Goal: Navigation & Orientation: Find specific page/section

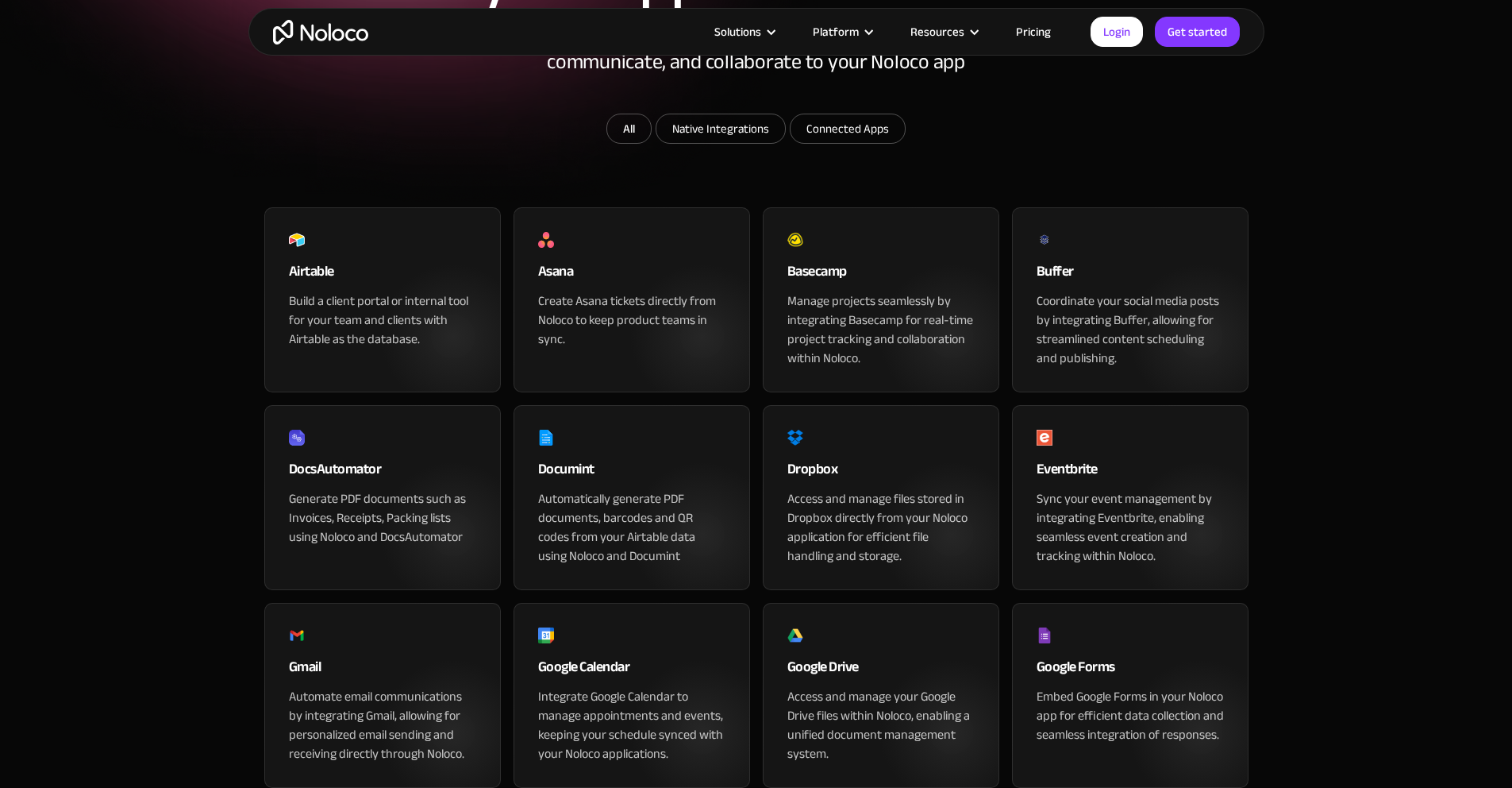
scroll to position [354, 0]
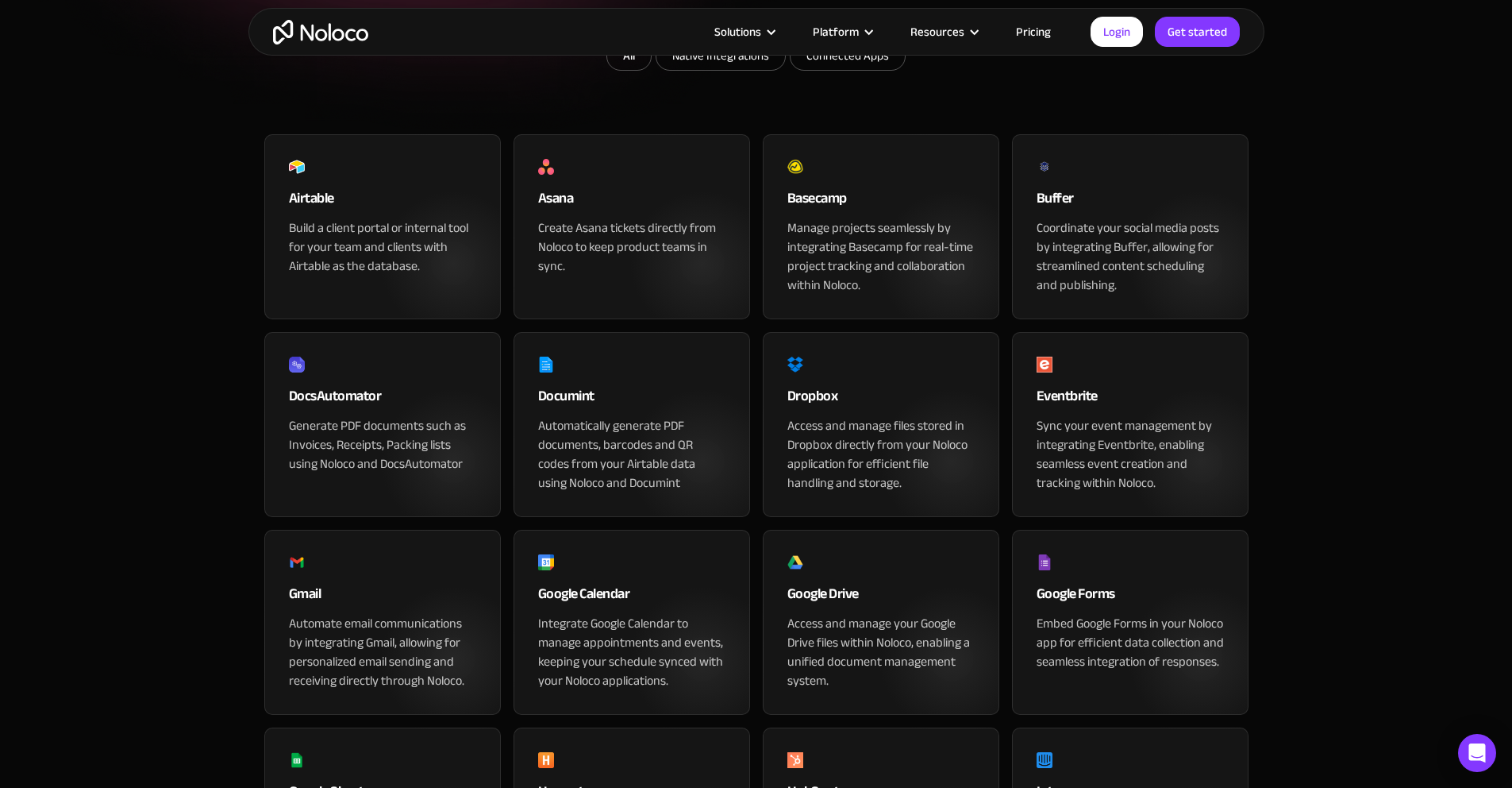
drag, startPoint x: 1294, startPoint y: 356, endPoint x: 1277, endPoint y: 369, distance: 21.4
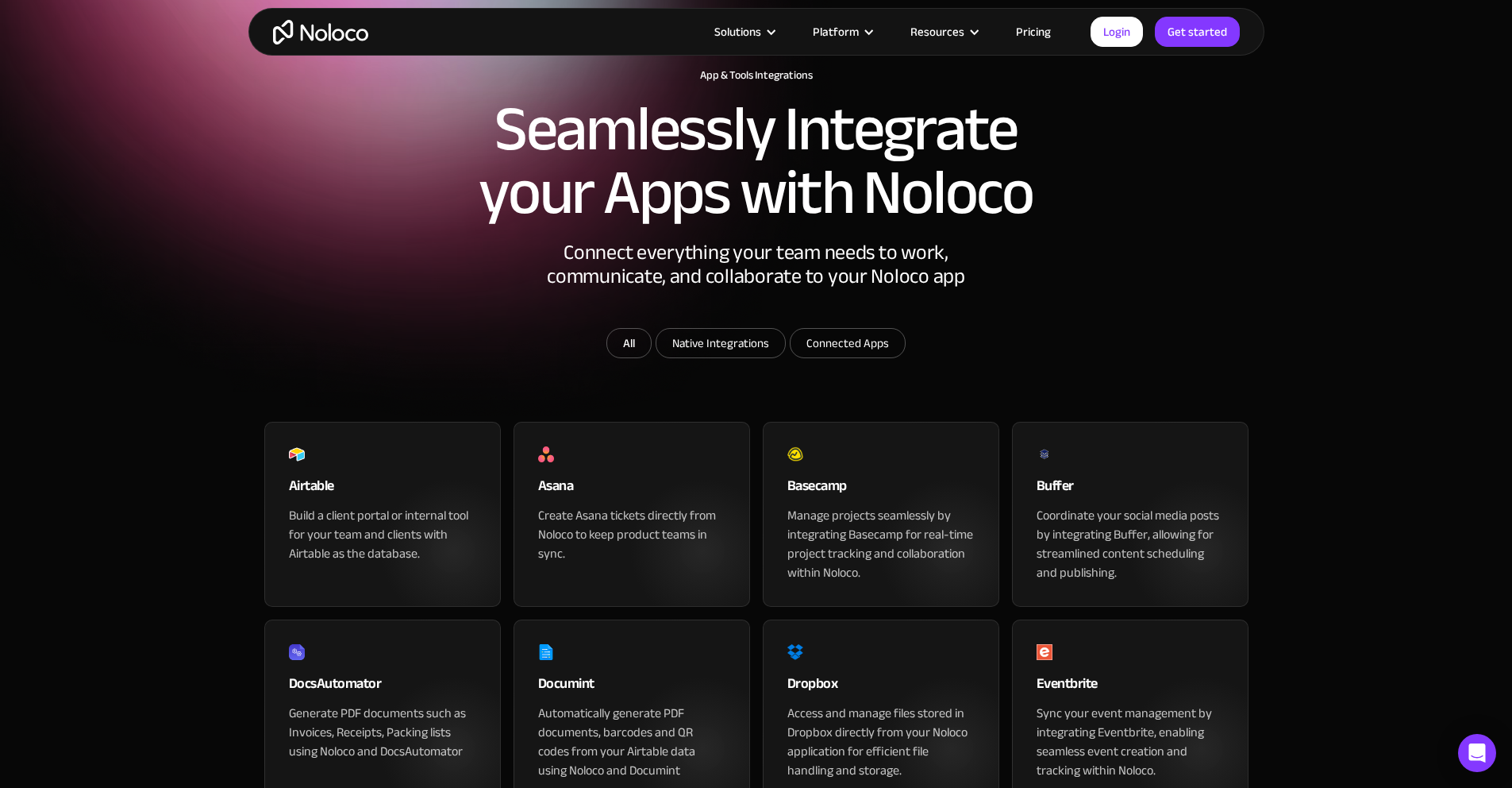
scroll to position [0, 0]
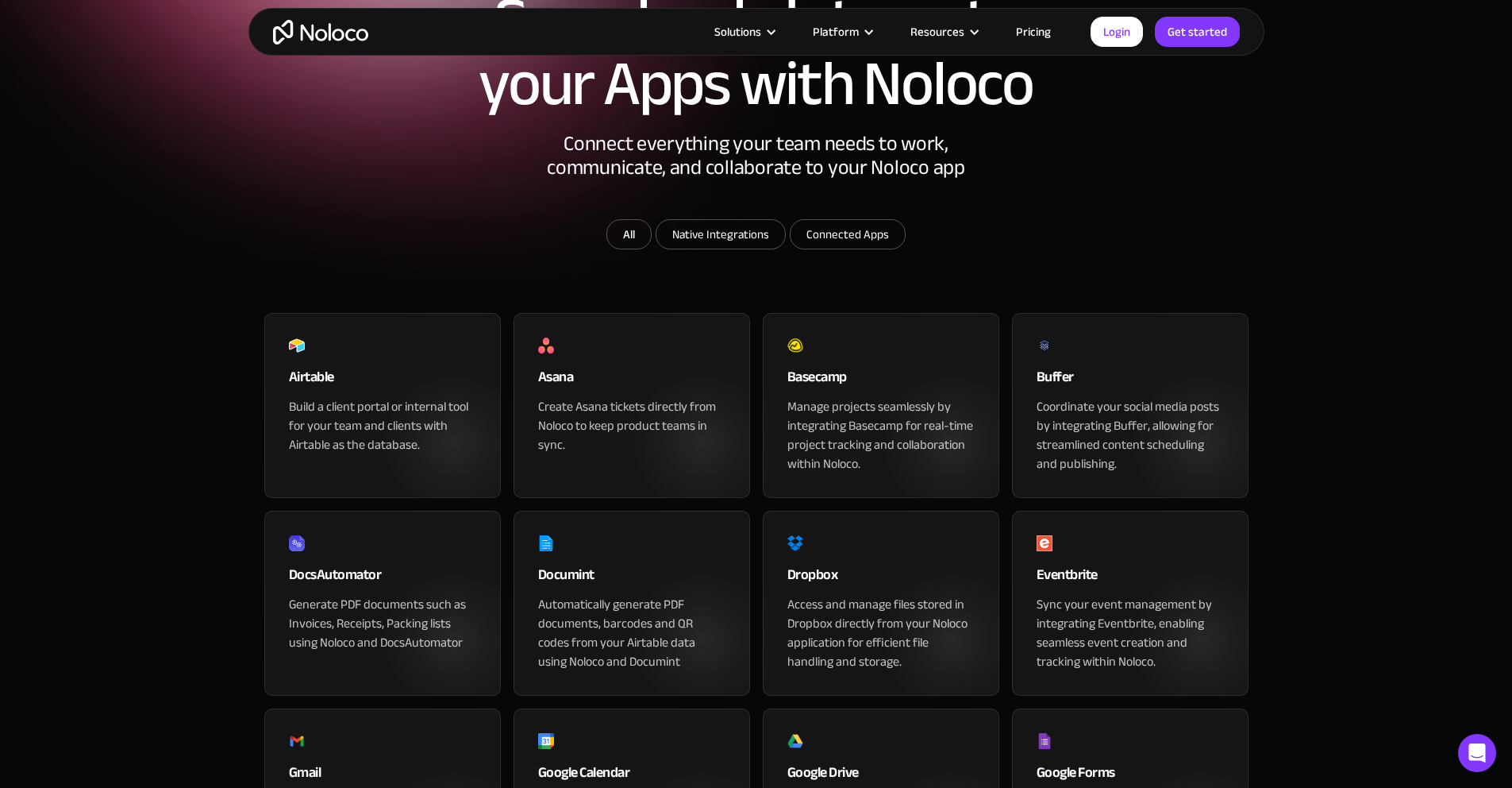
scroll to position [191, 0]
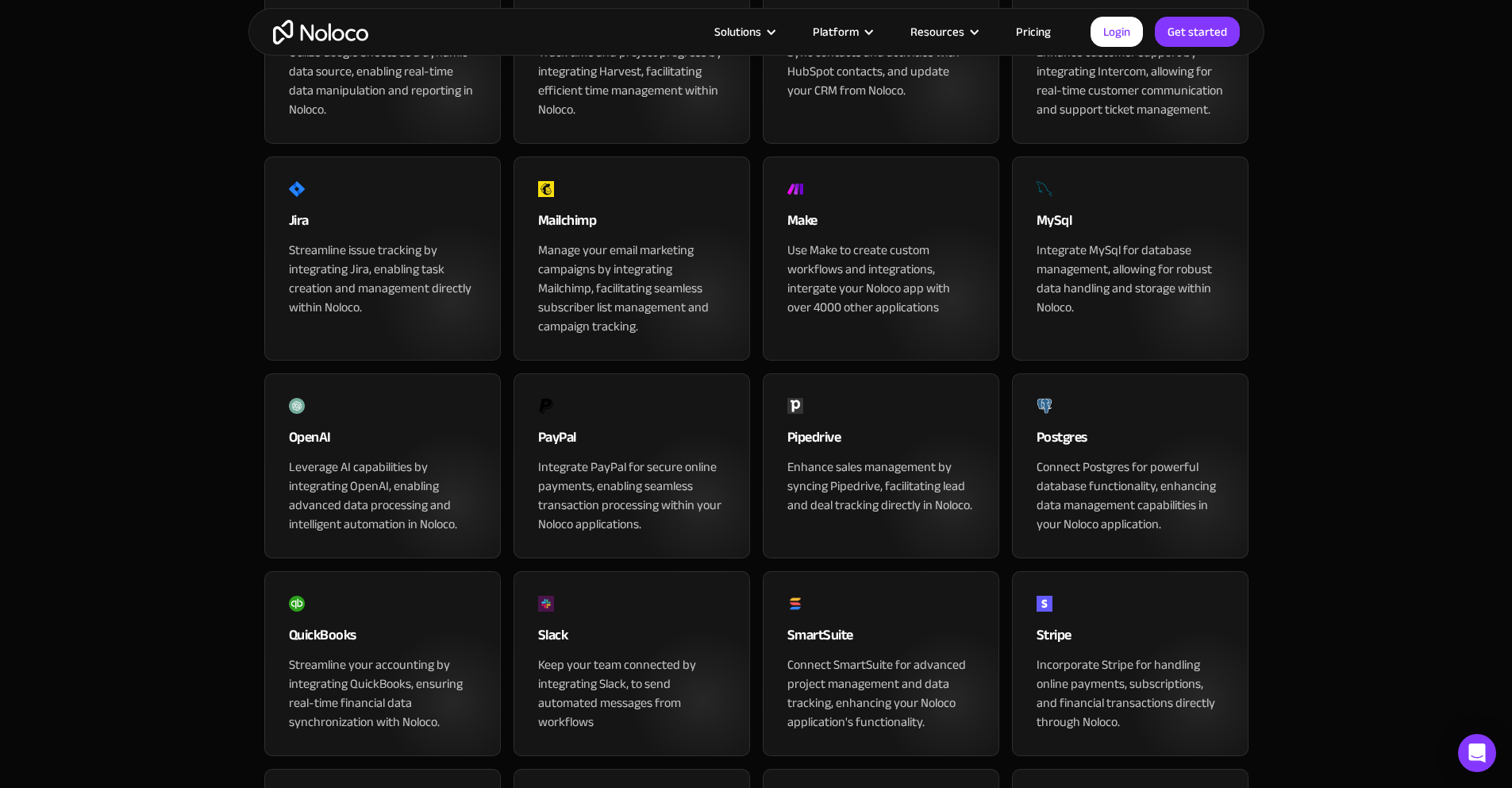
scroll to position [1143, 0]
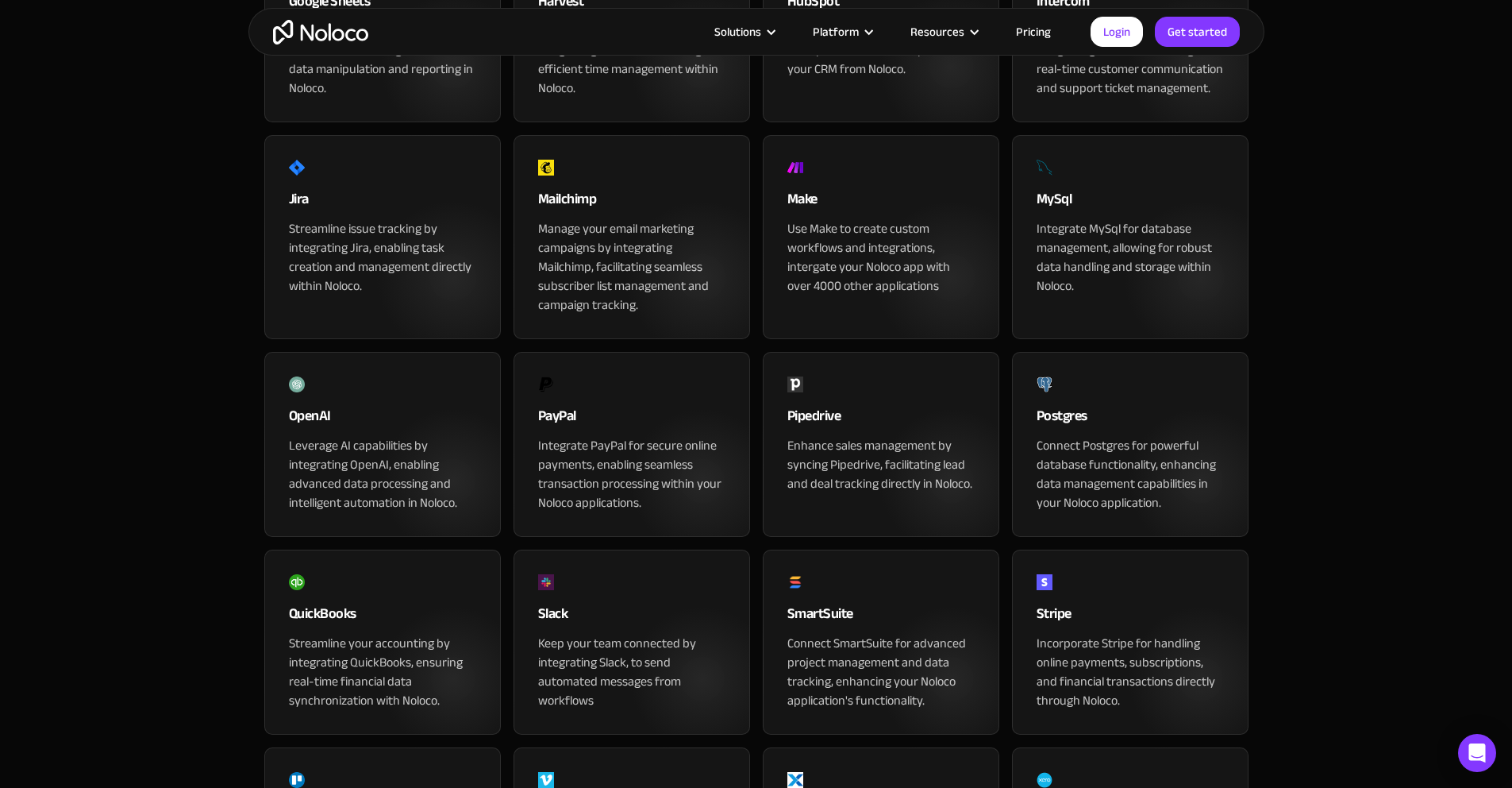
click at [806, 219] on div "Make" at bounding box center [882, 203] width 187 height 32
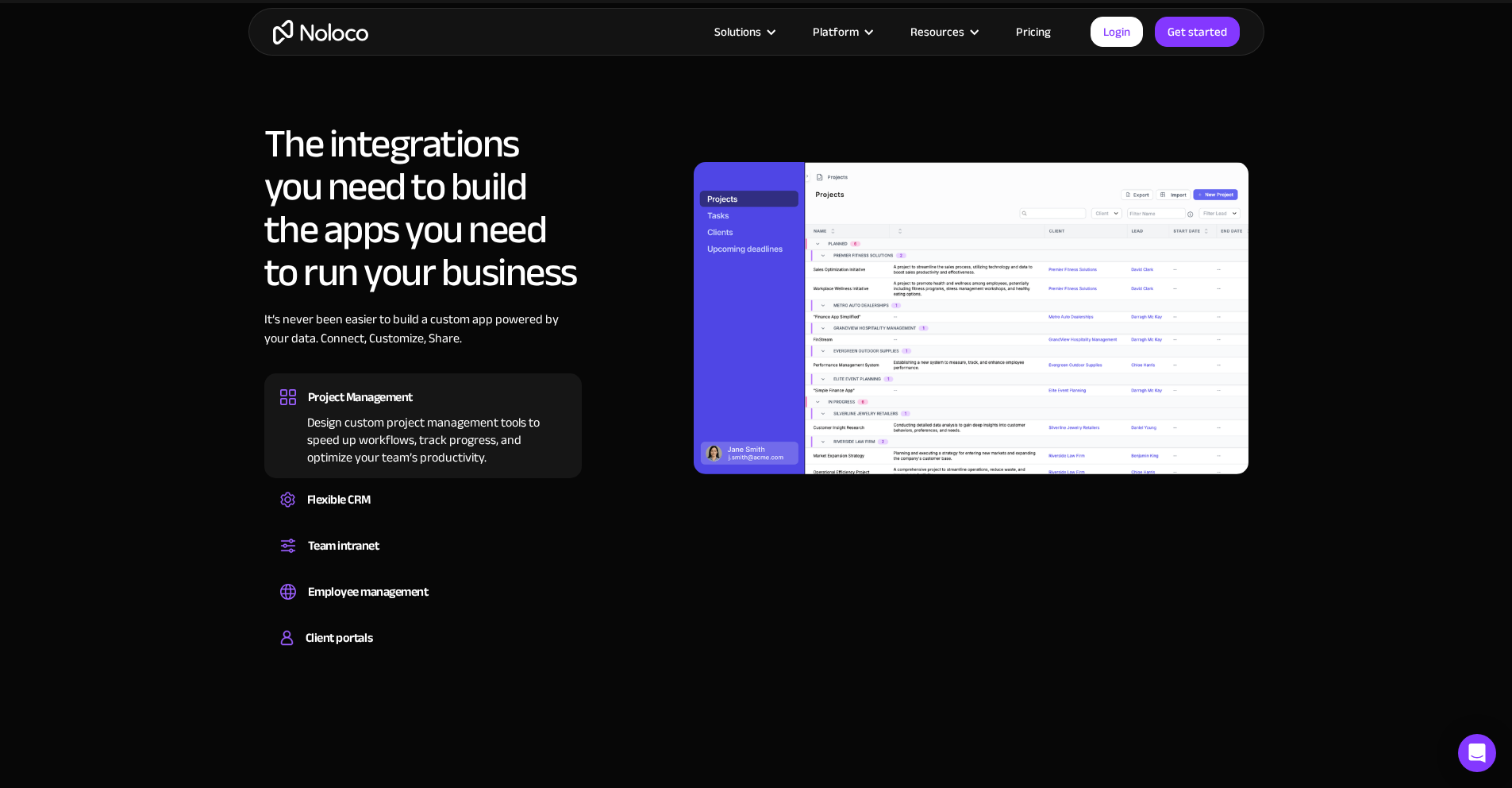
scroll to position [1120, 0]
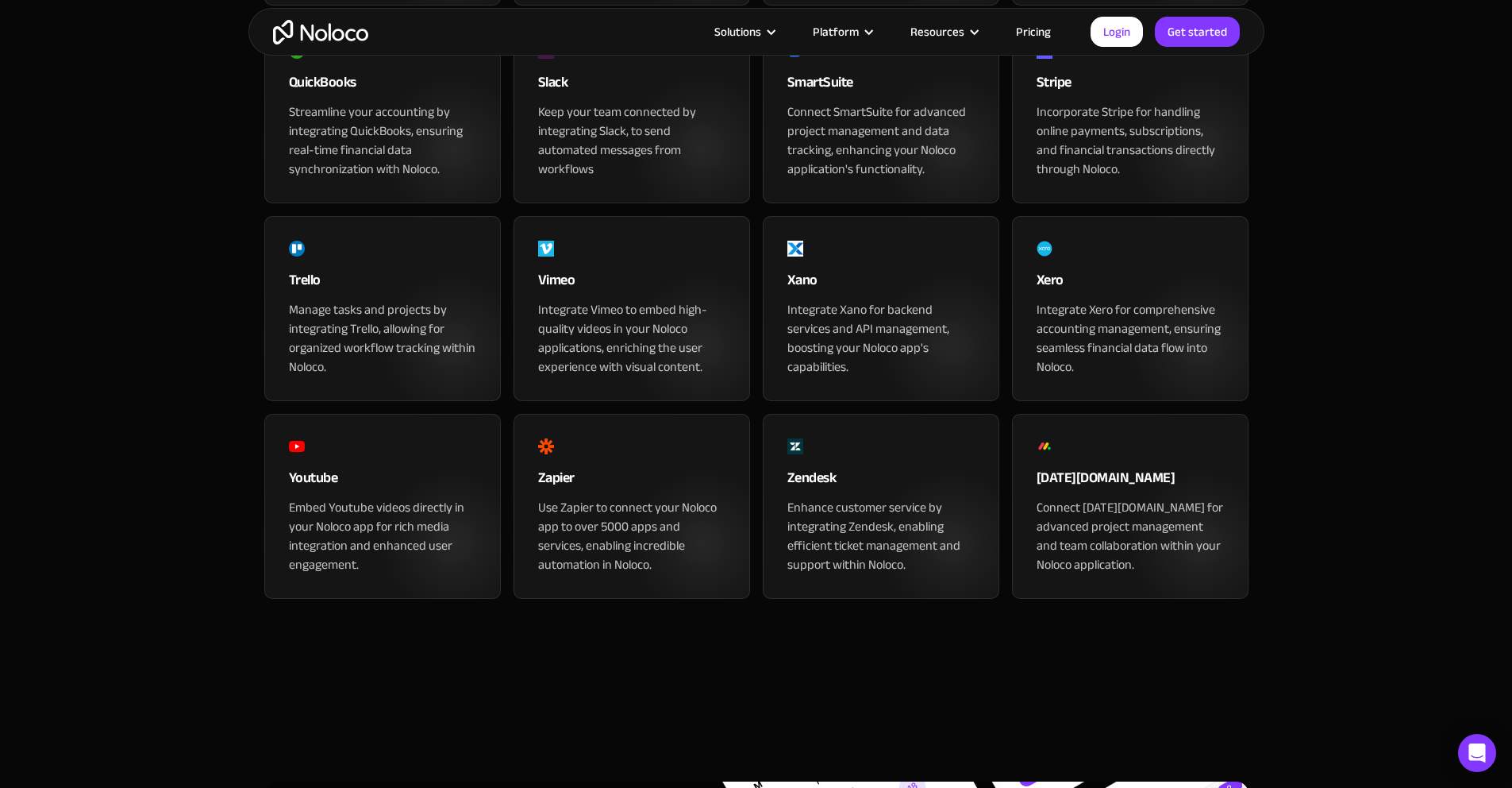
scroll to position [1696, 0]
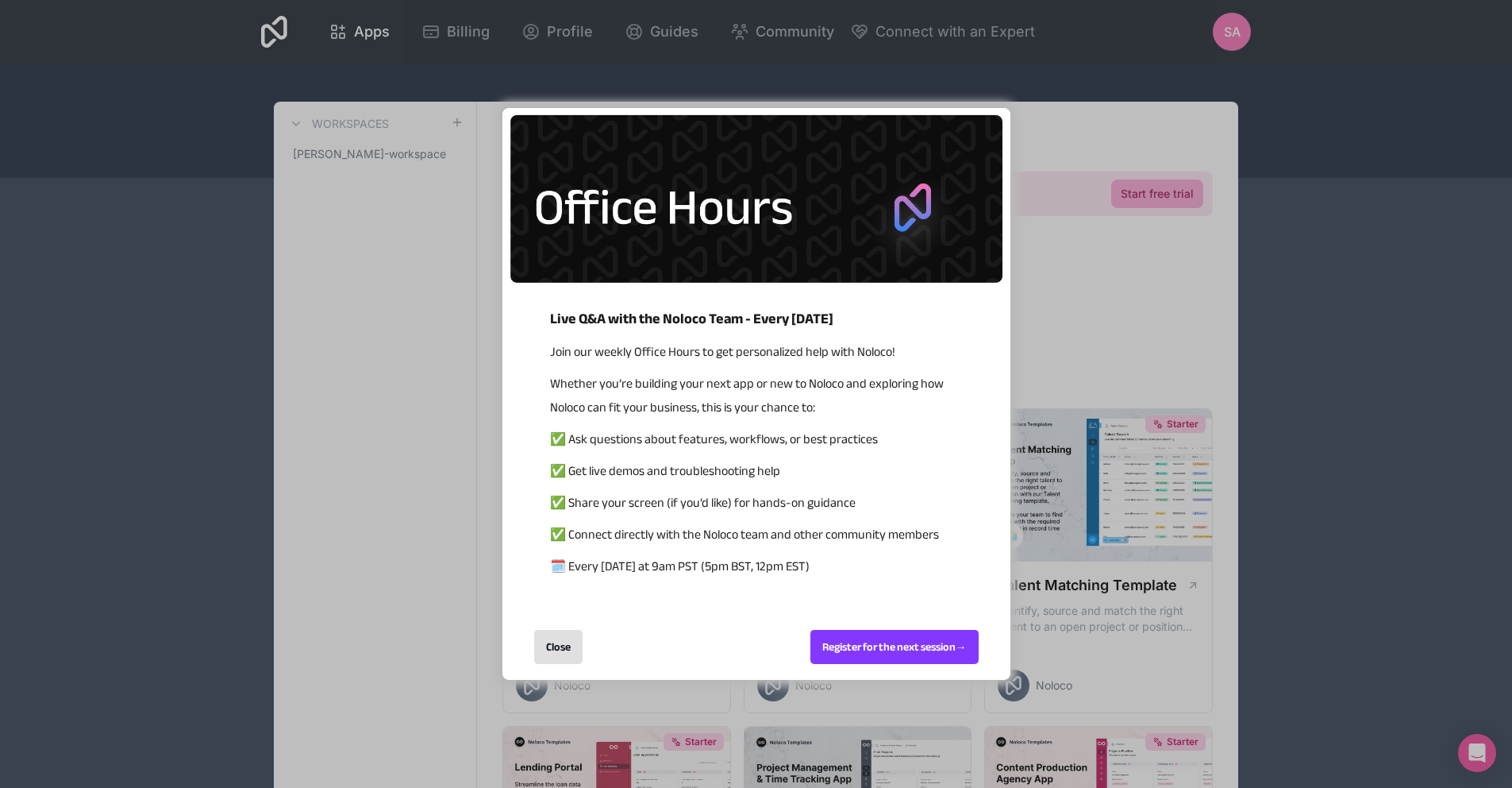
click at [562, 653] on div "Close" at bounding box center [558, 647] width 48 height 34
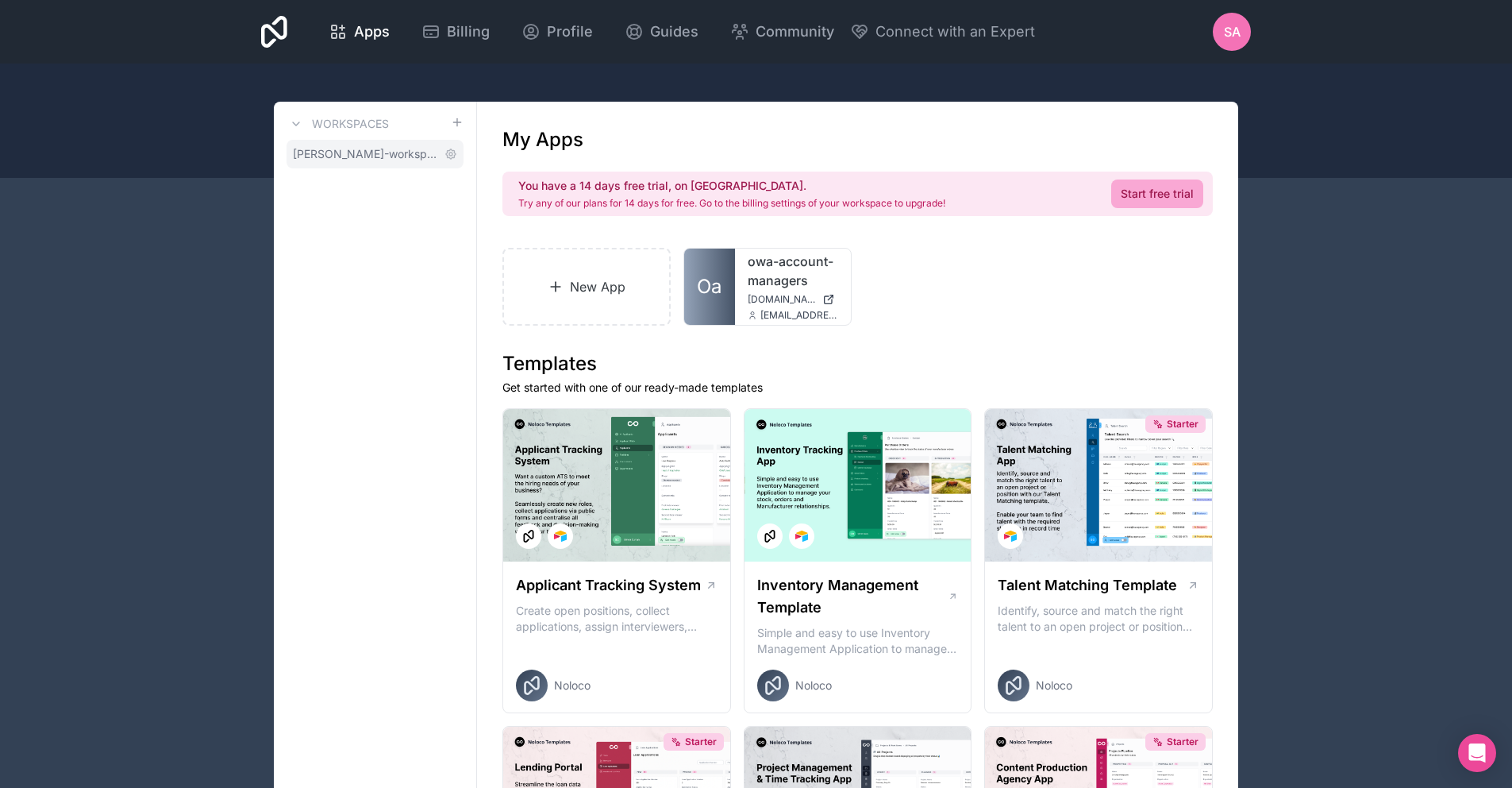
click at [348, 148] on span "[PERSON_NAME]-workspace" at bounding box center [366, 154] width 145 height 15
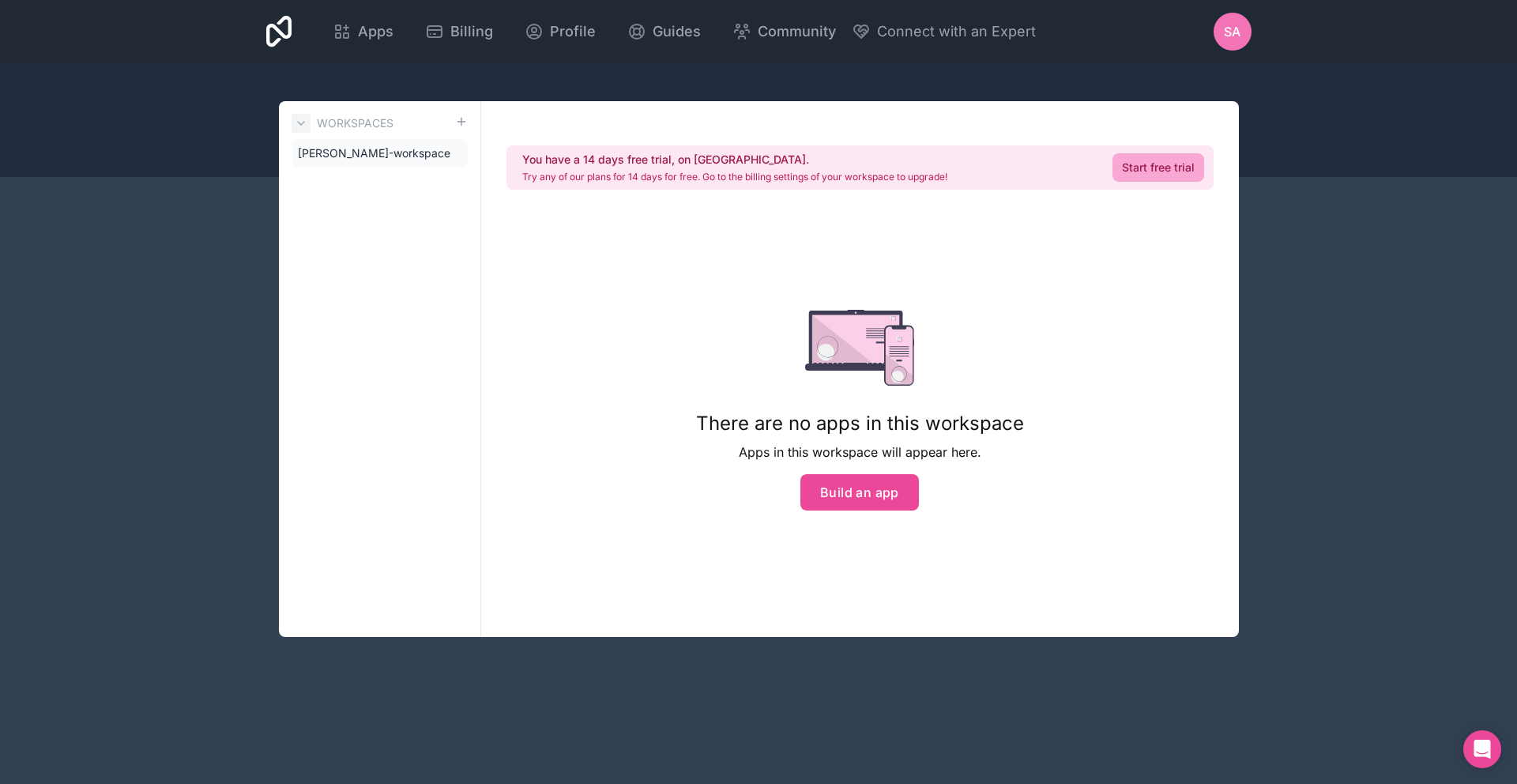
click at [308, 128] on button at bounding box center [301, 123] width 19 height 19
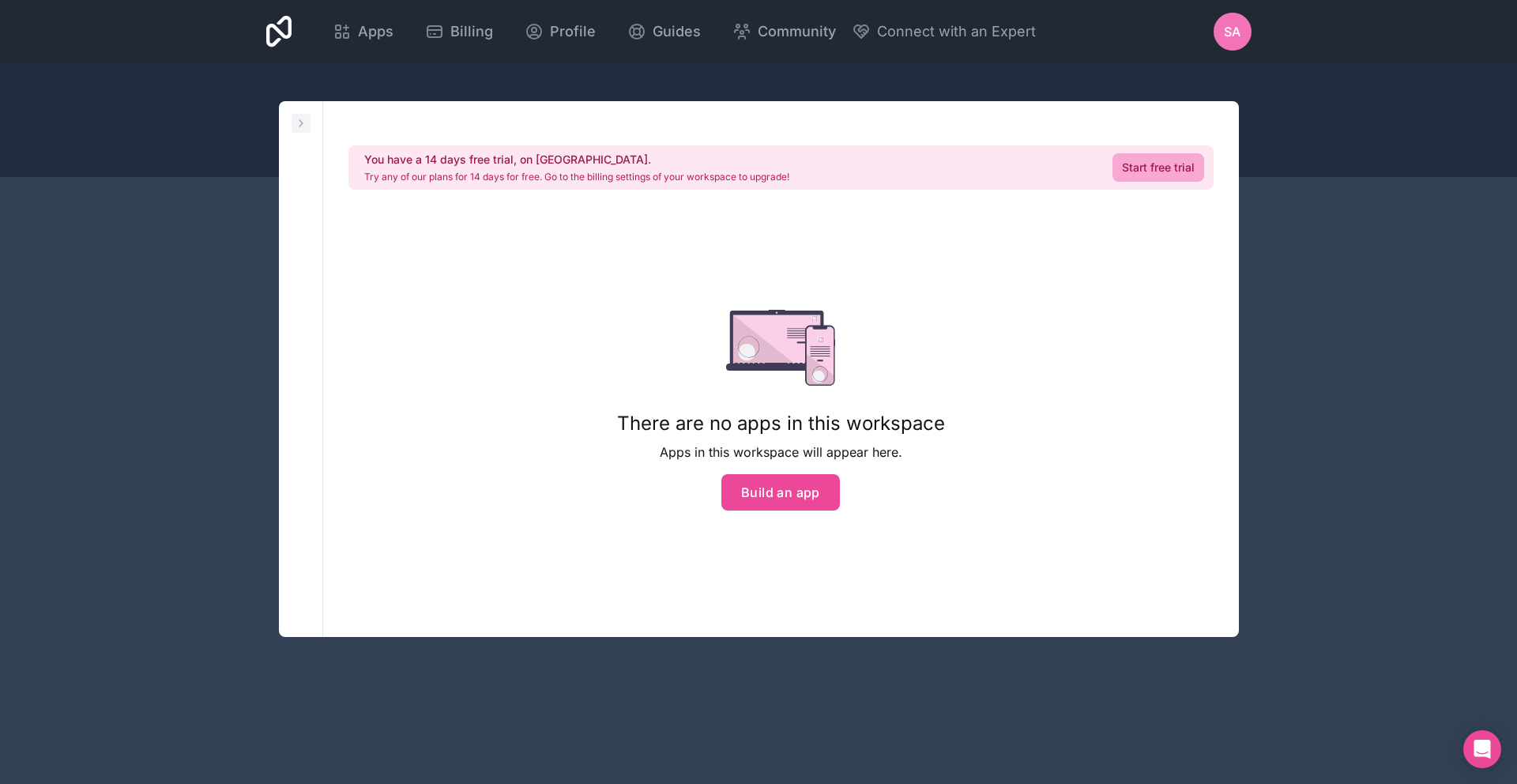
click at [304, 129] on button at bounding box center [301, 123] width 19 height 19
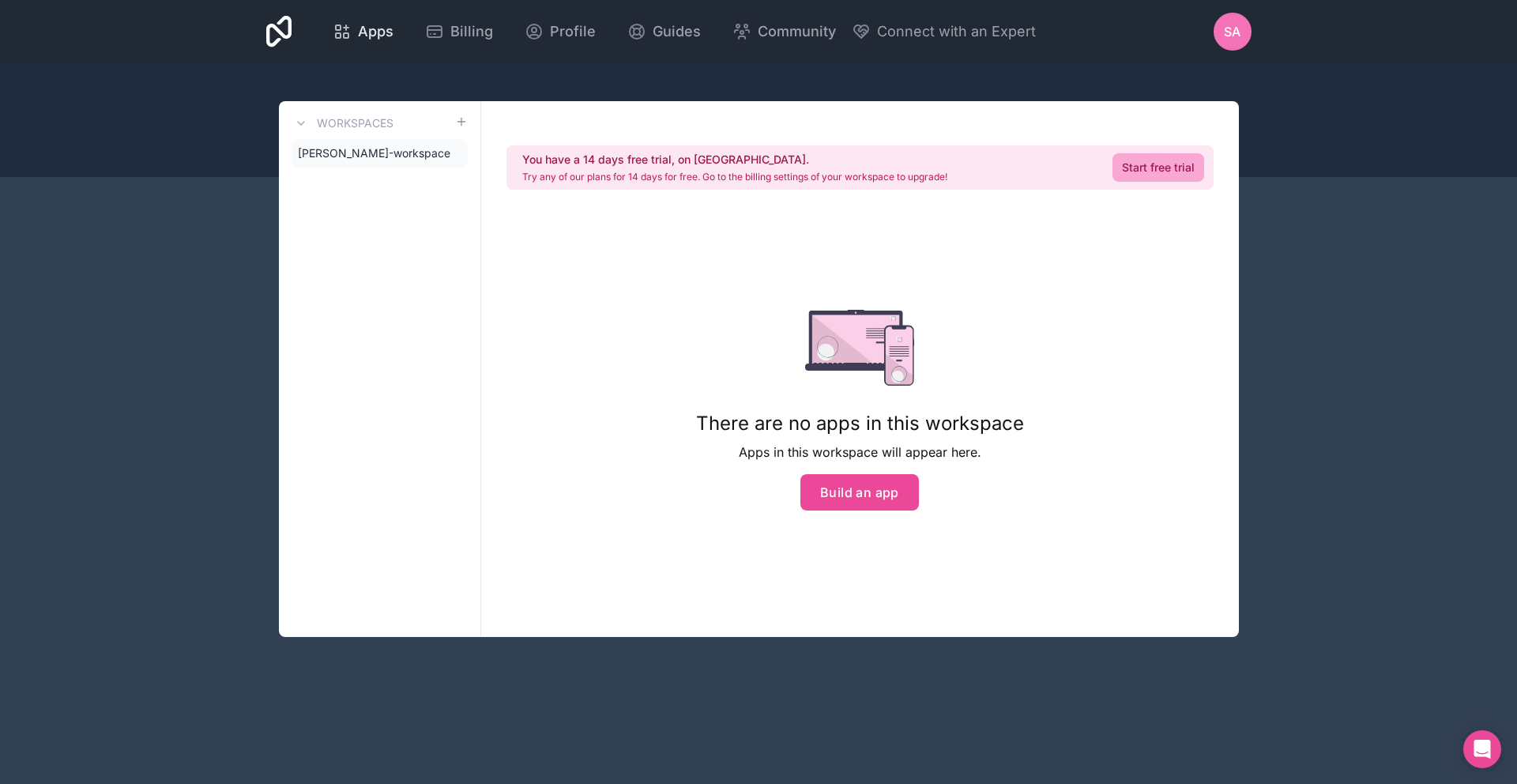
click at [348, 37] on icon at bounding box center [346, 36] width 5 height 5
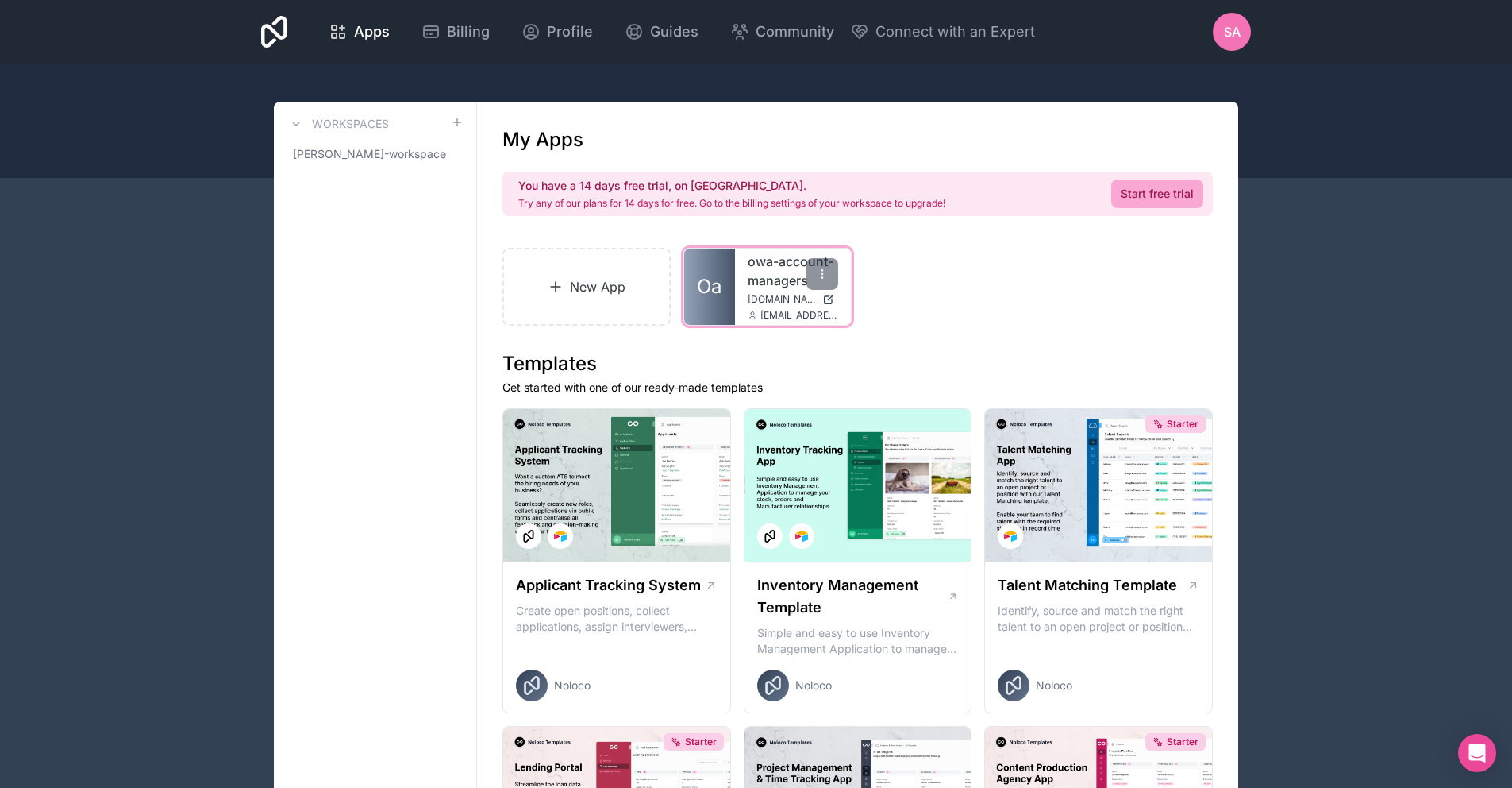
click at [695, 252] on link "Oa" at bounding box center [710, 286] width 51 height 77
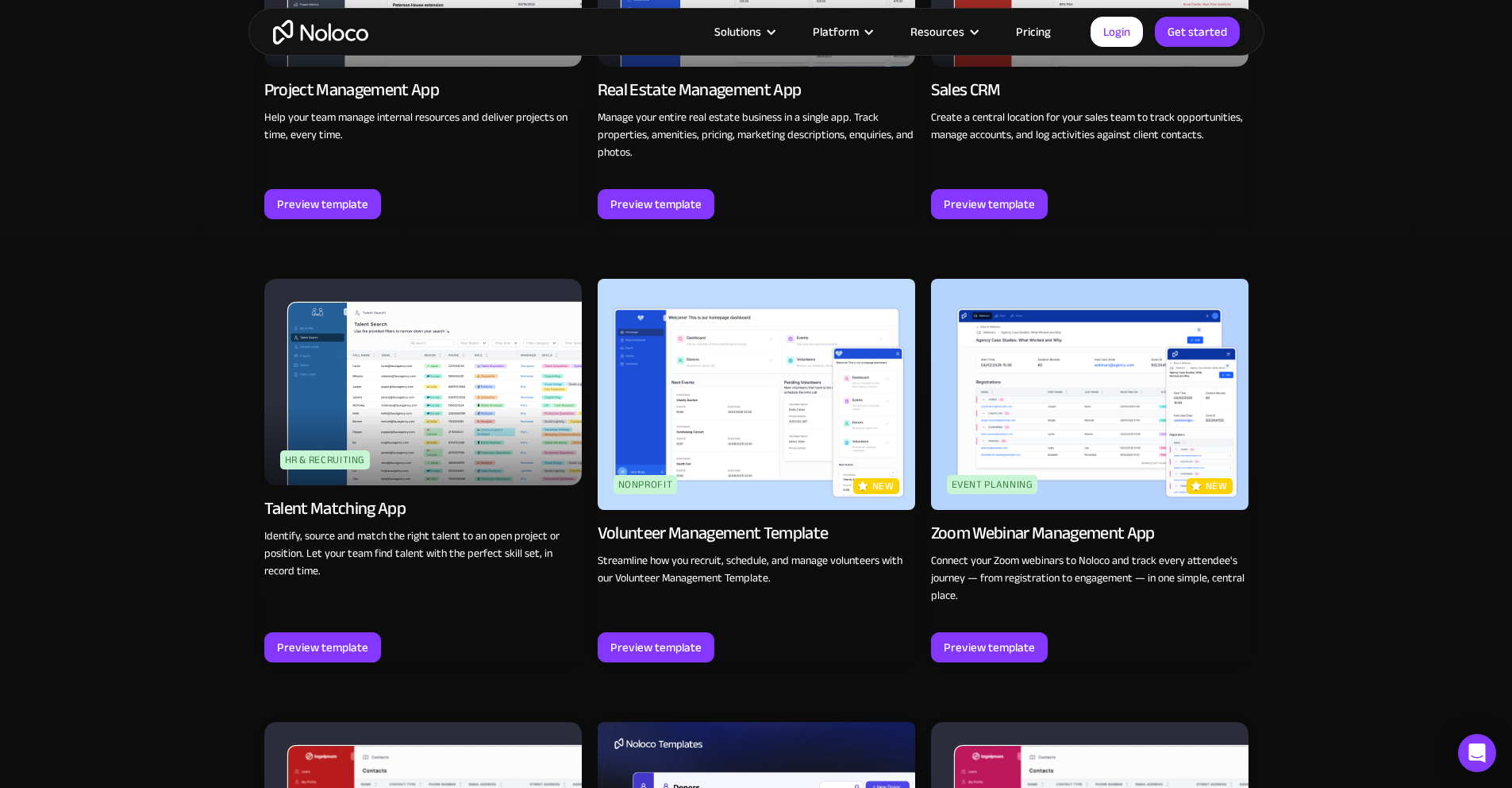
scroll to position [3310, 0]
